Goal: Task Accomplishment & Management: Manage account settings

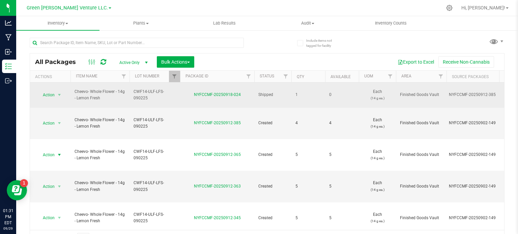
scroll to position [12, 0]
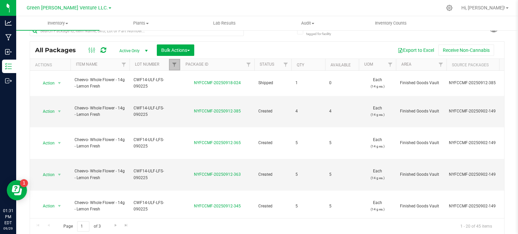
click at [170, 65] on link "Filter" at bounding box center [174, 64] width 11 height 11
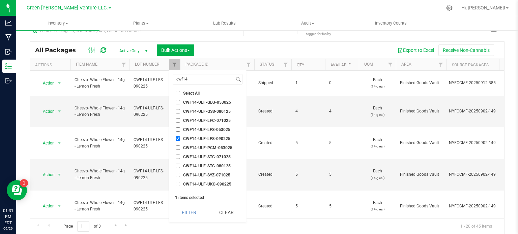
click at [176, 137] on input "CWF14-ULF-LFS-090225" at bounding box center [178, 139] width 4 height 4
checkbox input "false"
click at [206, 81] on input "cwf14" at bounding box center [203, 79] width 61 height 10
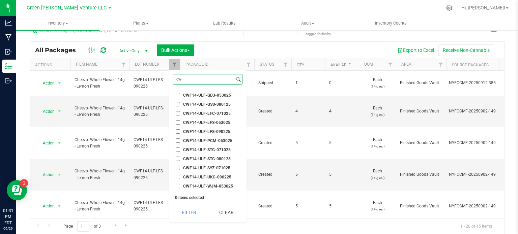
type input "c"
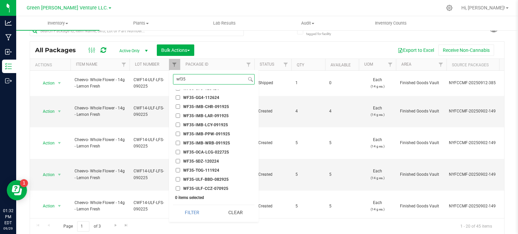
scroll to position [59, 0]
type input "wf35"
click at [177, 123] on input "WF35-IMB-LAR-091925" at bounding box center [178, 125] width 4 height 4
checkbox input "true"
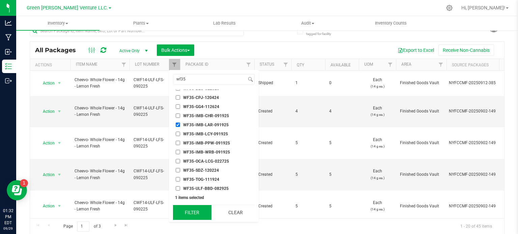
click at [186, 211] on button "Filter" at bounding box center [192, 212] width 38 height 15
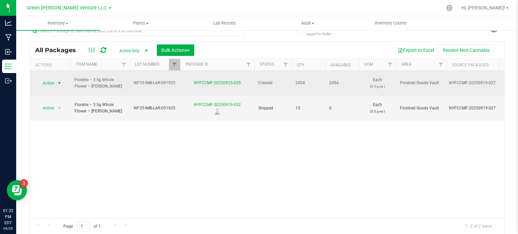
click at [51, 80] on span "Action" at bounding box center [46, 83] width 18 height 9
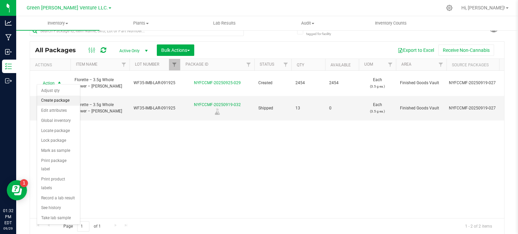
click at [54, 101] on li "Create package" at bounding box center [58, 101] width 43 height 10
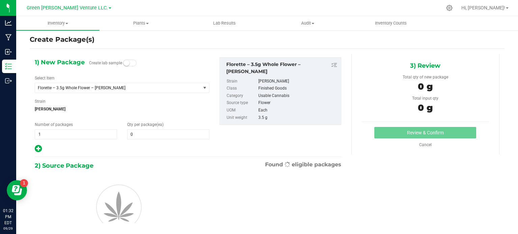
scroll to position [12, 0]
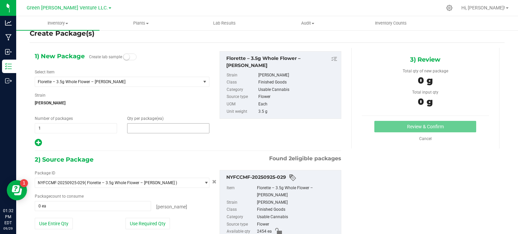
click at [141, 126] on span at bounding box center [168, 128] width 82 height 10
type input "18"
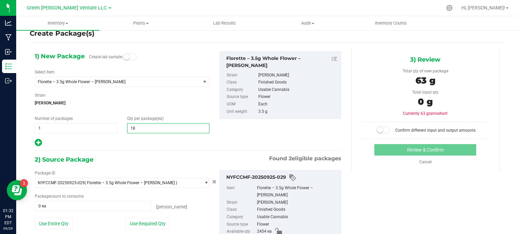
type input "18"
click at [177, 160] on div "2) Source Package Found 2 eligible packages" at bounding box center [188, 160] width 306 height 10
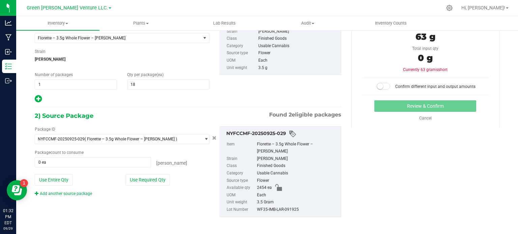
scroll to position [58, 0]
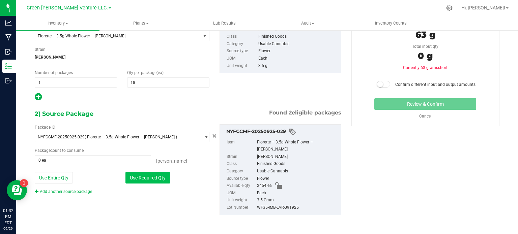
click at [159, 176] on button "Use Required Qty" at bounding box center [147, 177] width 44 height 11
type input "18 ea"
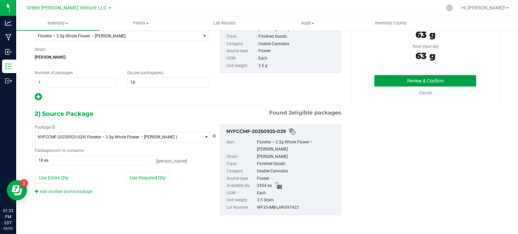
click at [449, 81] on button "Review & Confirm" at bounding box center [425, 80] width 102 height 11
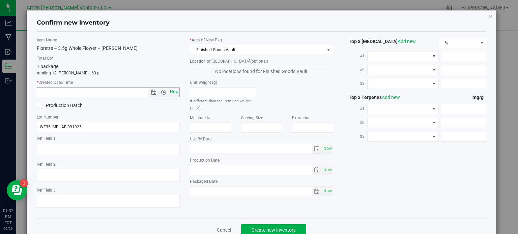
click at [169, 91] on span "Now" at bounding box center [174, 92] width 11 height 10
type input "[DATE] 1:32 PM"
click at [275, 228] on span "Create new inventory" at bounding box center [273, 230] width 44 height 5
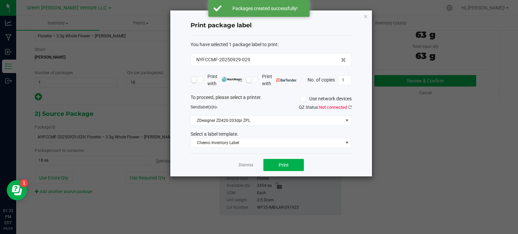
click at [245, 168] on app-cancel-button "Dismiss" at bounding box center [246, 165] width 14 height 7
click at [244, 166] on link "Dismiss" at bounding box center [246, 165] width 14 height 6
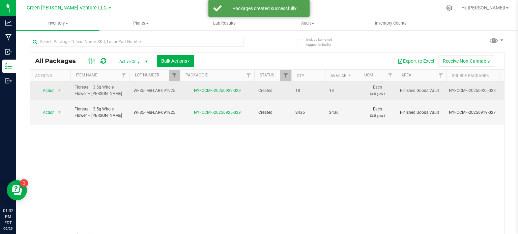
scroll to position [12, 0]
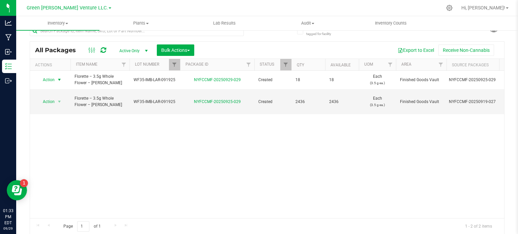
drag, startPoint x: 54, startPoint y: 81, endPoint x: 48, endPoint y: 90, distance: 11.5
click at [54, 81] on span "Action" at bounding box center [46, 79] width 18 height 9
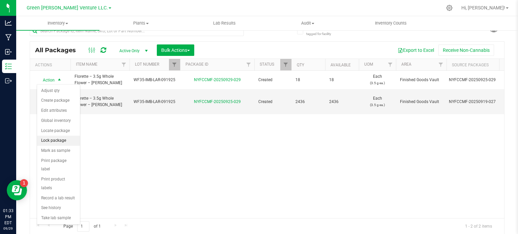
click at [58, 140] on li "Lock package" at bounding box center [58, 141] width 43 height 10
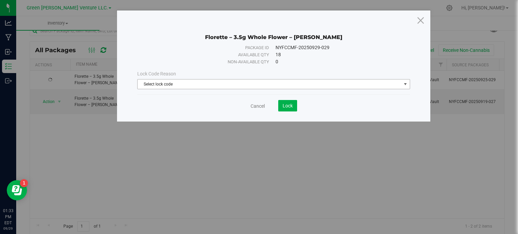
click at [235, 87] on span "Select lock code" at bounding box center [270, 84] width 264 height 9
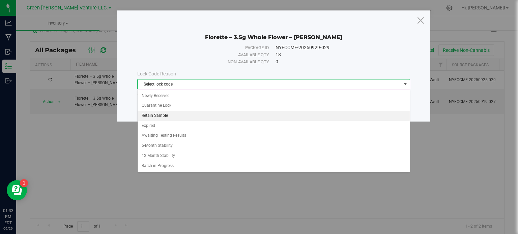
click at [171, 112] on li "Retain Sample" at bounding box center [274, 116] width 272 height 10
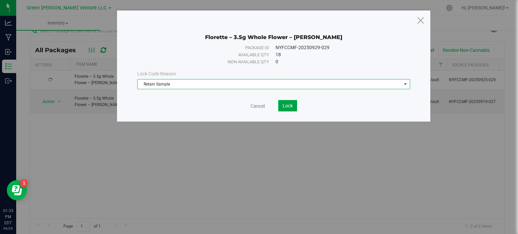
click at [289, 106] on span "Lock" at bounding box center [287, 105] width 10 height 5
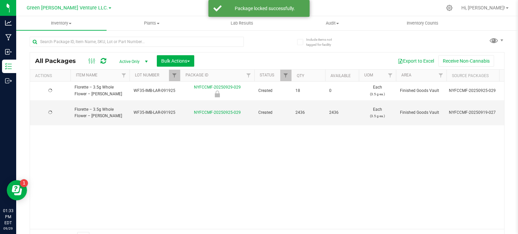
scroll to position [12, 0]
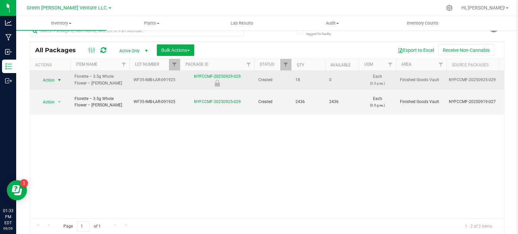
click at [59, 81] on span "select" at bounding box center [59, 80] width 5 height 5
drag, startPoint x: 242, startPoint y: 75, endPoint x: 187, endPoint y: 76, distance: 55.0
click at [187, 76] on div "NYFCCMF-20250929-029" at bounding box center [217, 79] width 76 height 13
copy link "NYFCCMF-20250929-029"
